Goal: Task Accomplishment & Management: Manage account settings

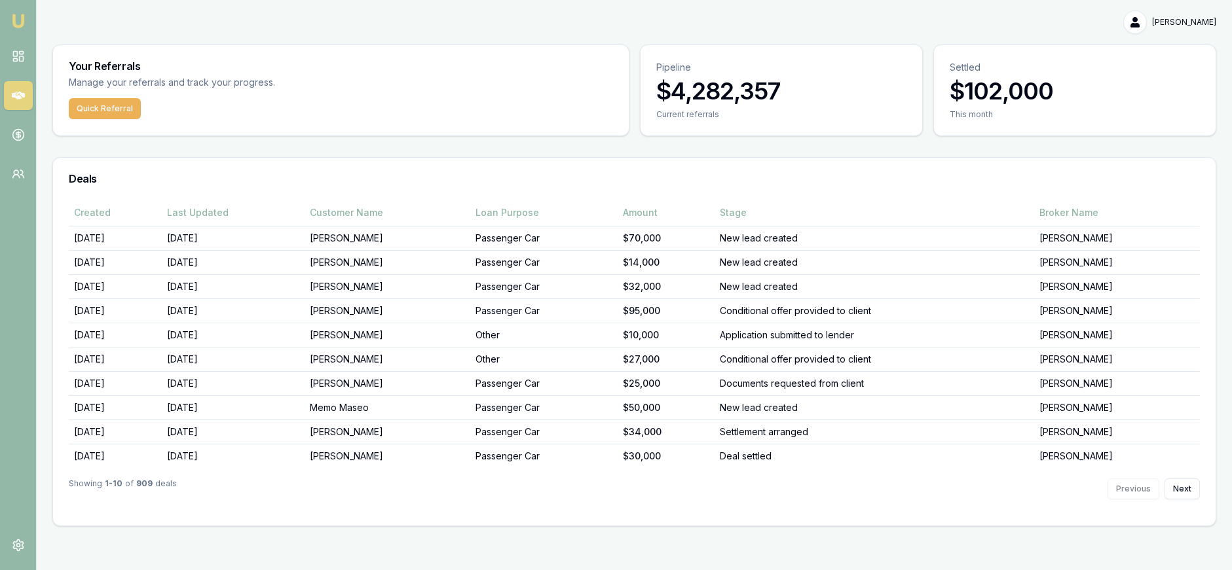
click at [1209, 489] on div "Created Last Updated Customer Name Loan Purpose Amount Stage Broker Name 23/09/…" at bounding box center [634, 363] width 1162 height 326
click at [1180, 484] on button "Next" at bounding box center [1181, 489] width 35 height 21
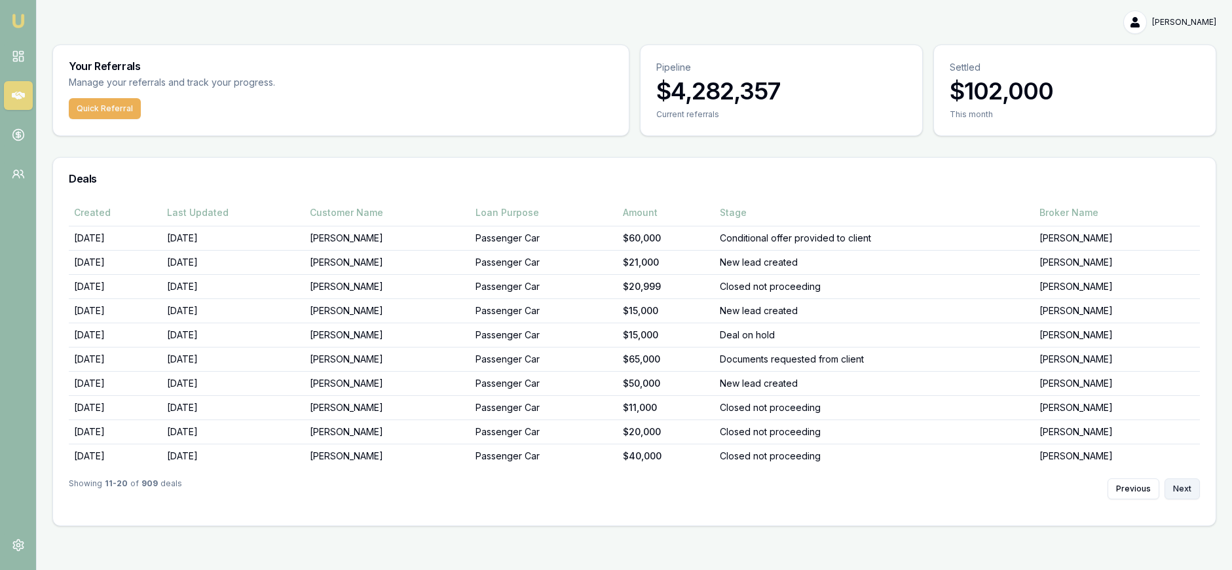
click at [1192, 486] on button "Next" at bounding box center [1181, 489] width 35 height 21
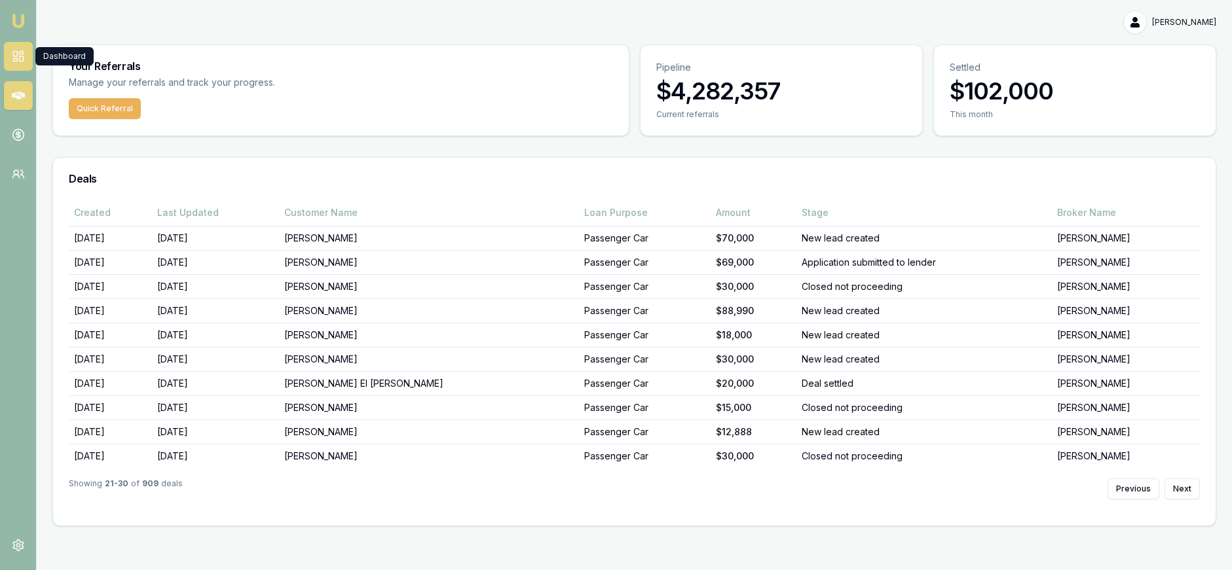
click at [16, 52] on rect at bounding box center [15, 54] width 4 height 5
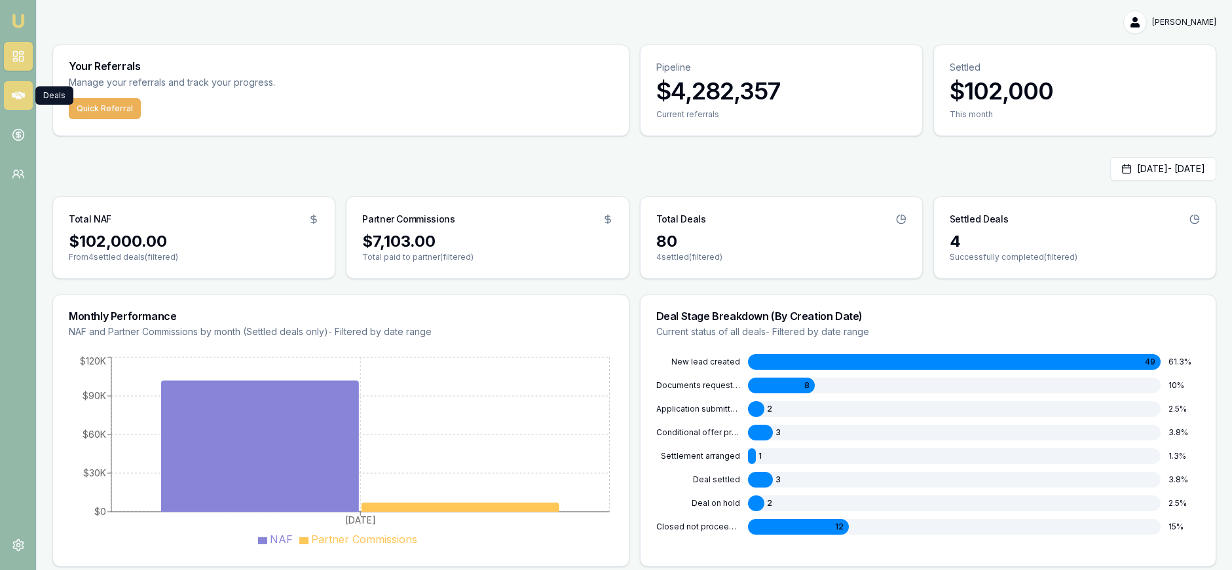
click at [18, 91] on icon at bounding box center [18, 95] width 13 height 13
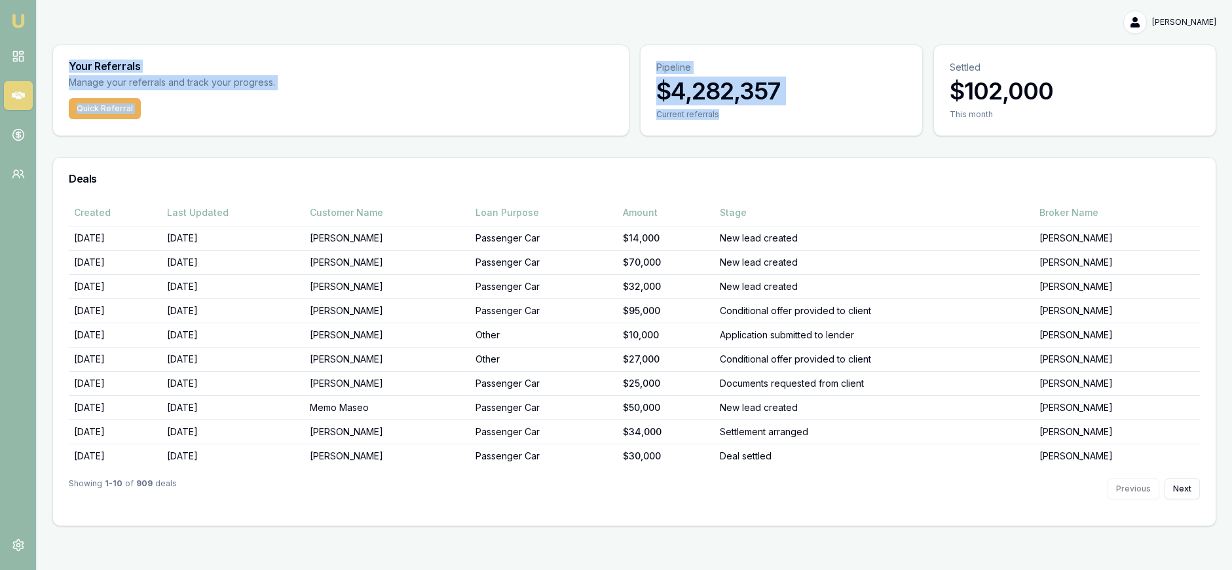
drag, startPoint x: 632, startPoint y: 52, endPoint x: 635, endPoint y: 139, distance: 87.8
click at [639, 135] on div "Your Referrals Manage your referrals and track your progress. Quick Referral Pi…" at bounding box center [633, 91] width 1163 height 92
drag, startPoint x: 636, startPoint y: 144, endPoint x: 646, endPoint y: 150, distance: 12.0
click at [636, 144] on div "Your Referrals Manage your referrals and track your progress. Quick Referral Pi…" at bounding box center [633, 286] width 1163 height 482
drag, startPoint x: 641, startPoint y: 145, endPoint x: 612, endPoint y: 66, distance: 84.5
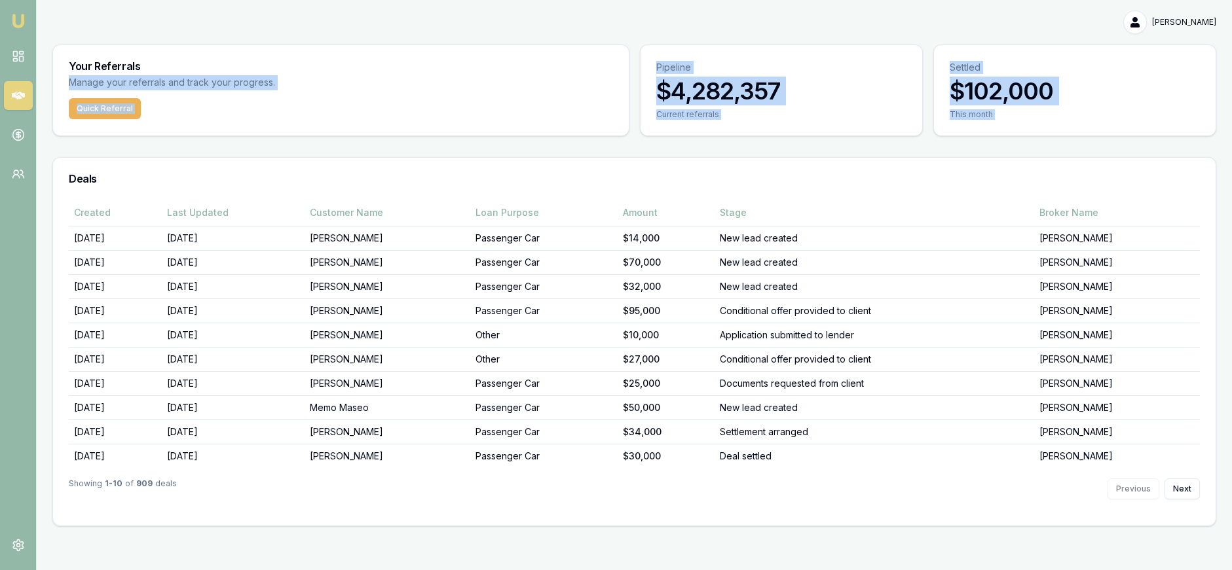
click at [612, 66] on div "Your Referrals Manage your referrals and track your progress. Quick Referral Pi…" at bounding box center [633, 286] width 1163 height 482
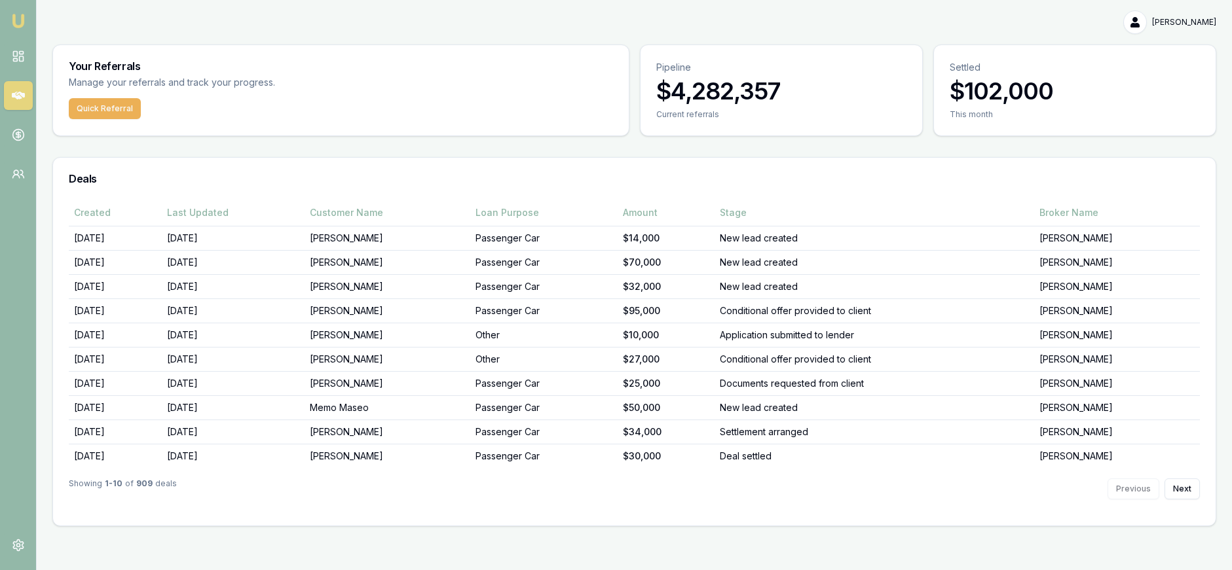
drag, startPoint x: 604, startPoint y: 37, endPoint x: 543, endPoint y: 39, distance: 60.9
click at [604, 37] on div "Paul Costoglou Toggle Menu Your Referrals Manage your referrals and track your …" at bounding box center [634, 268] width 1195 height 516
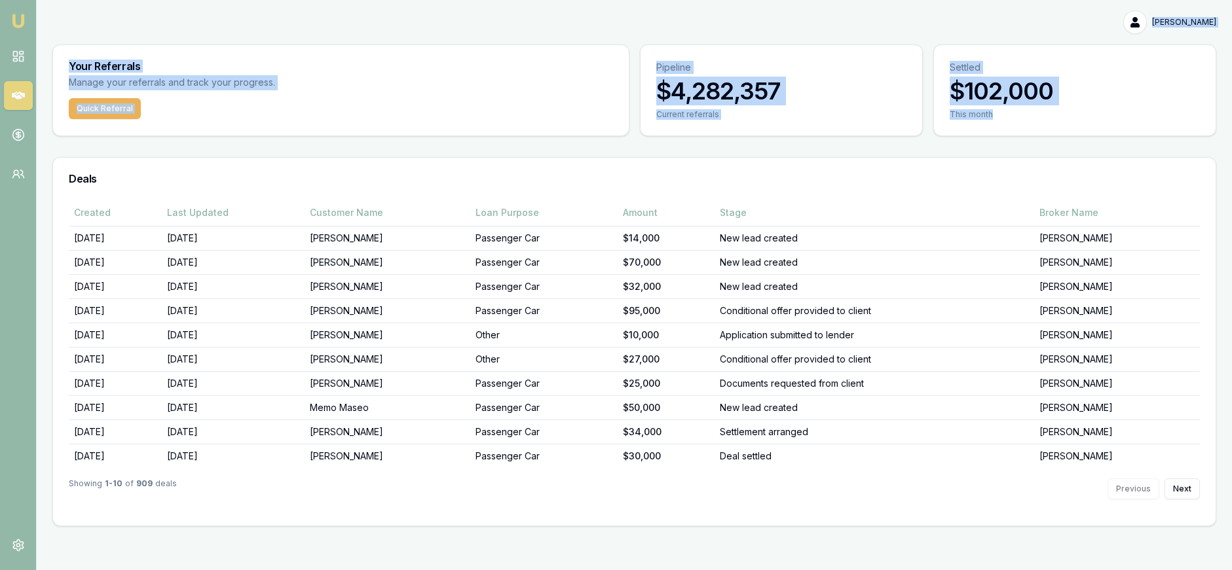
drag, startPoint x: 69, startPoint y: 33, endPoint x: 1053, endPoint y: 125, distance: 987.7
click at [1061, 119] on div "Paul Costoglou Toggle Menu Your Referrals Manage your referrals and track your …" at bounding box center [634, 268] width 1195 height 516
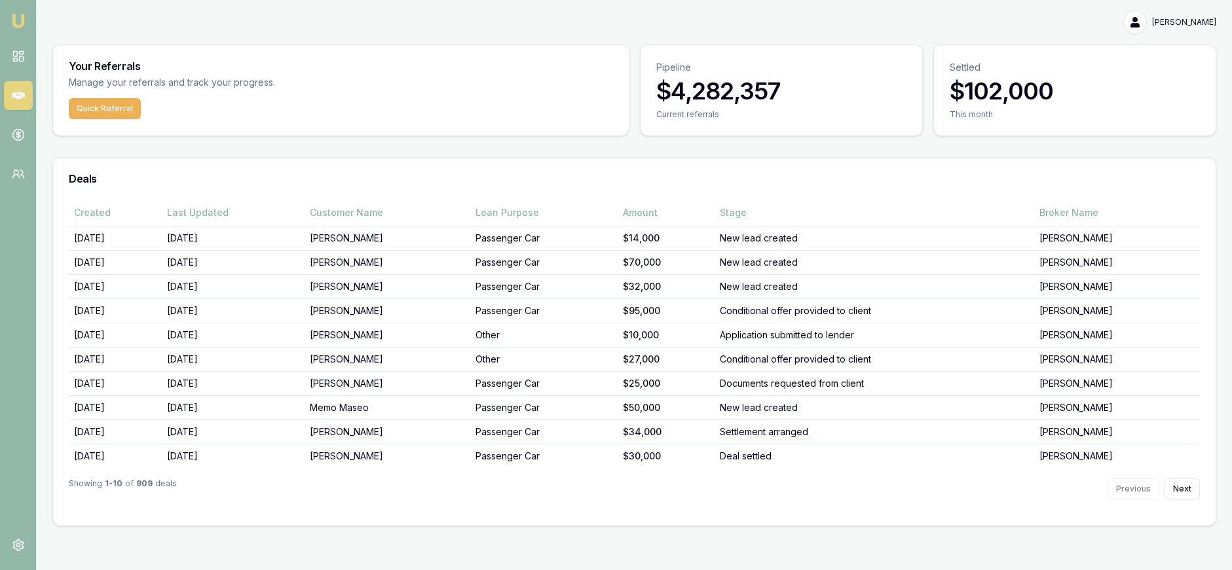
drag, startPoint x: 1038, startPoint y: 137, endPoint x: 1029, endPoint y: 148, distance: 14.4
click at [1038, 137] on div "Your Referrals Manage your referrals and track your progress. Quick Referral Pi…" at bounding box center [633, 286] width 1163 height 482
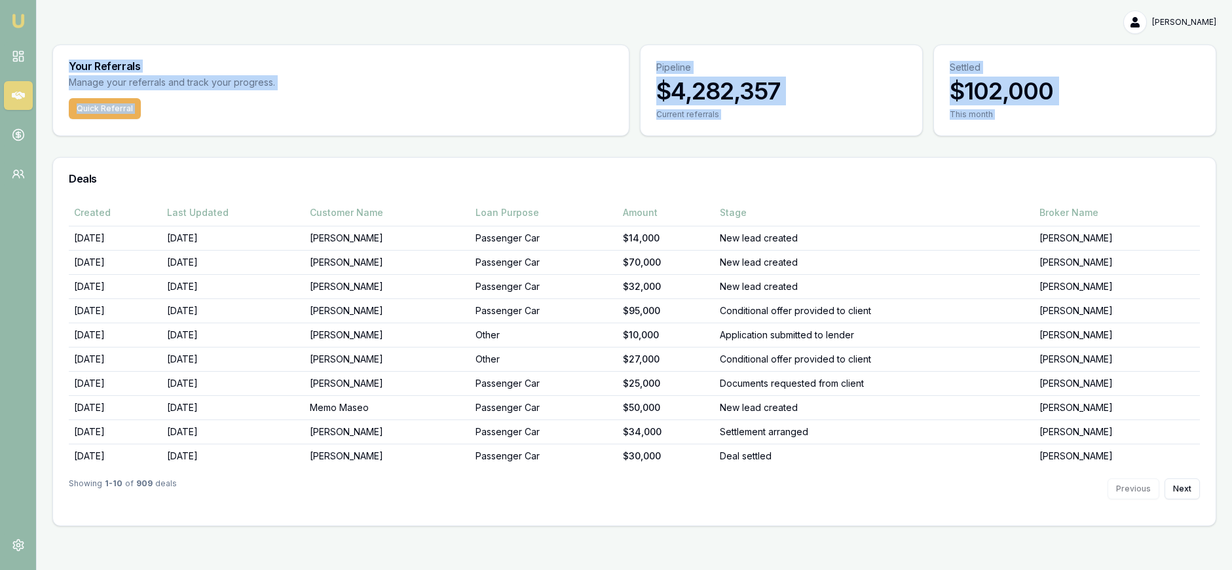
drag, startPoint x: 995, startPoint y: 147, endPoint x: 124, endPoint y: 50, distance: 876.1
click at [124, 51] on div "Your Referrals Manage your referrals and track your progress. Quick Referral Pi…" at bounding box center [633, 286] width 1163 height 482
drag, startPoint x: 124, startPoint y: 43, endPoint x: 105, endPoint y: 34, distance: 20.8
click at [122, 42] on div "Paul Costoglou Toggle Menu Your Referrals Manage your referrals and track your …" at bounding box center [634, 268] width 1195 height 516
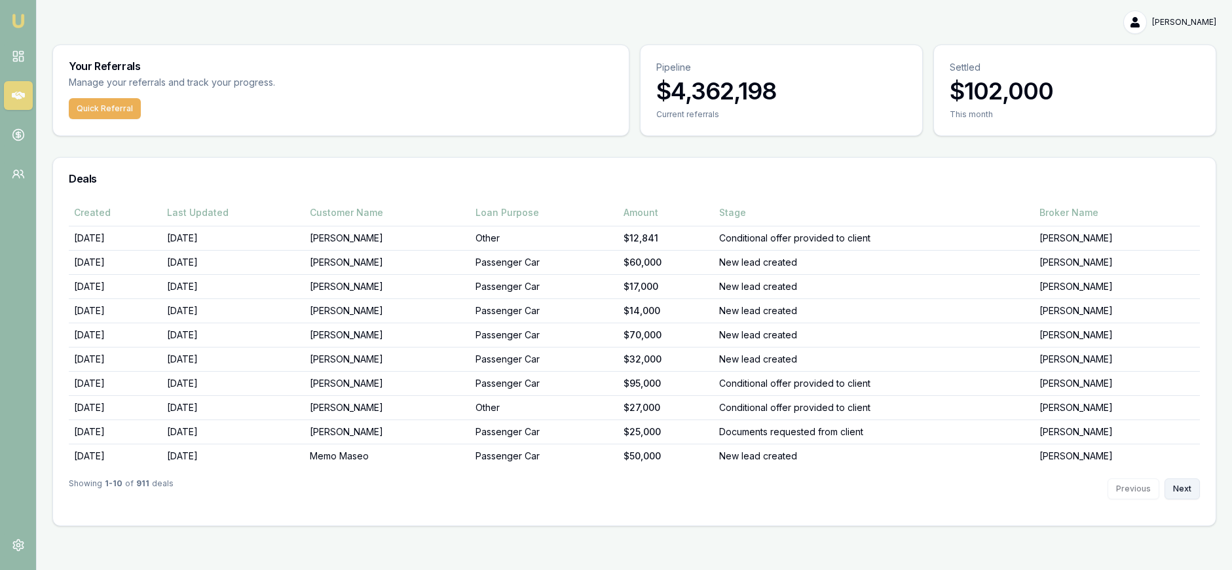
click at [1181, 486] on button "Next" at bounding box center [1181, 489] width 35 height 21
click at [1182, 486] on button "Next" at bounding box center [1181, 489] width 35 height 21
